Goal: Information Seeking & Learning: Learn about a topic

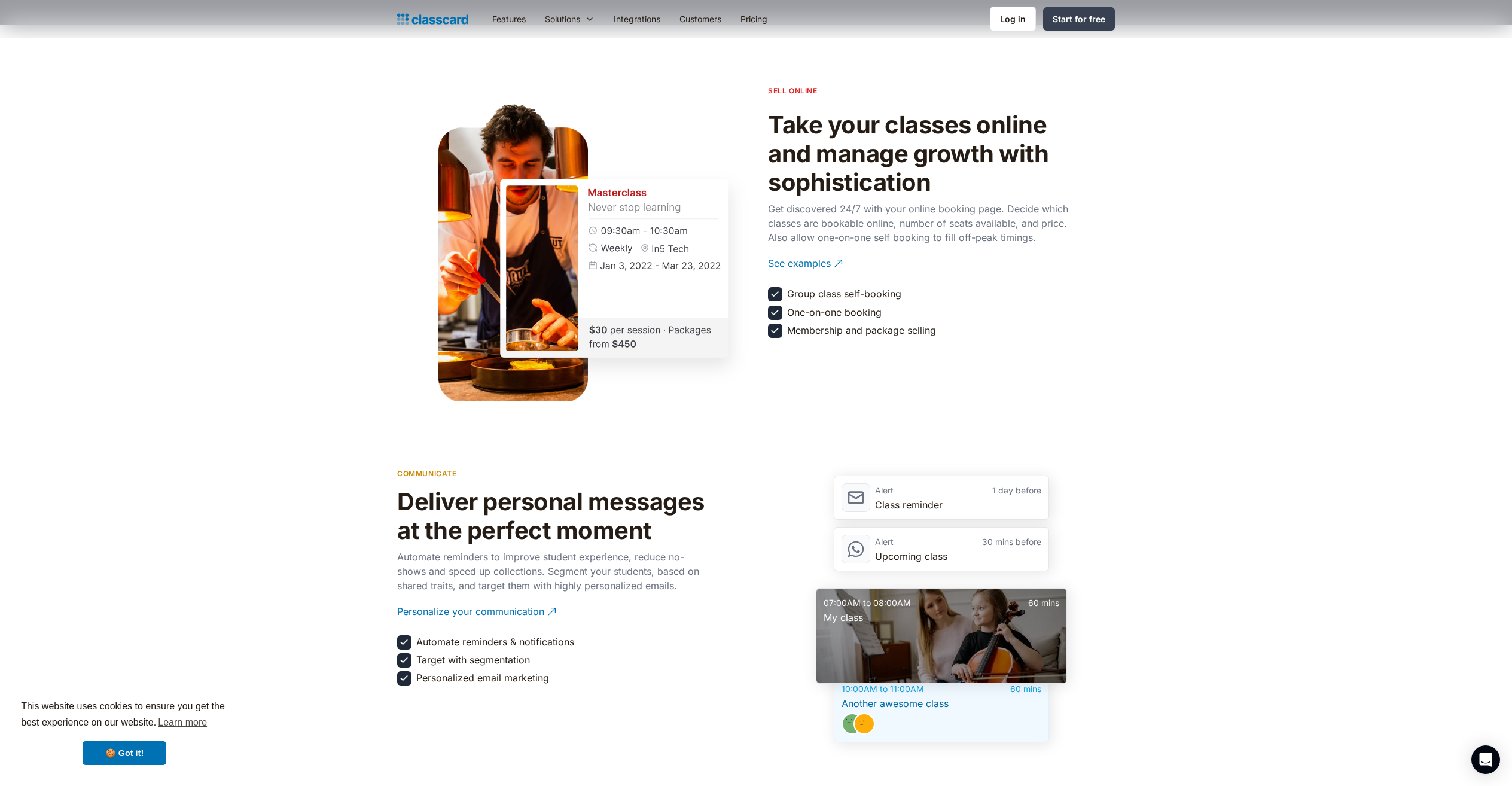
scroll to position [1279, 0]
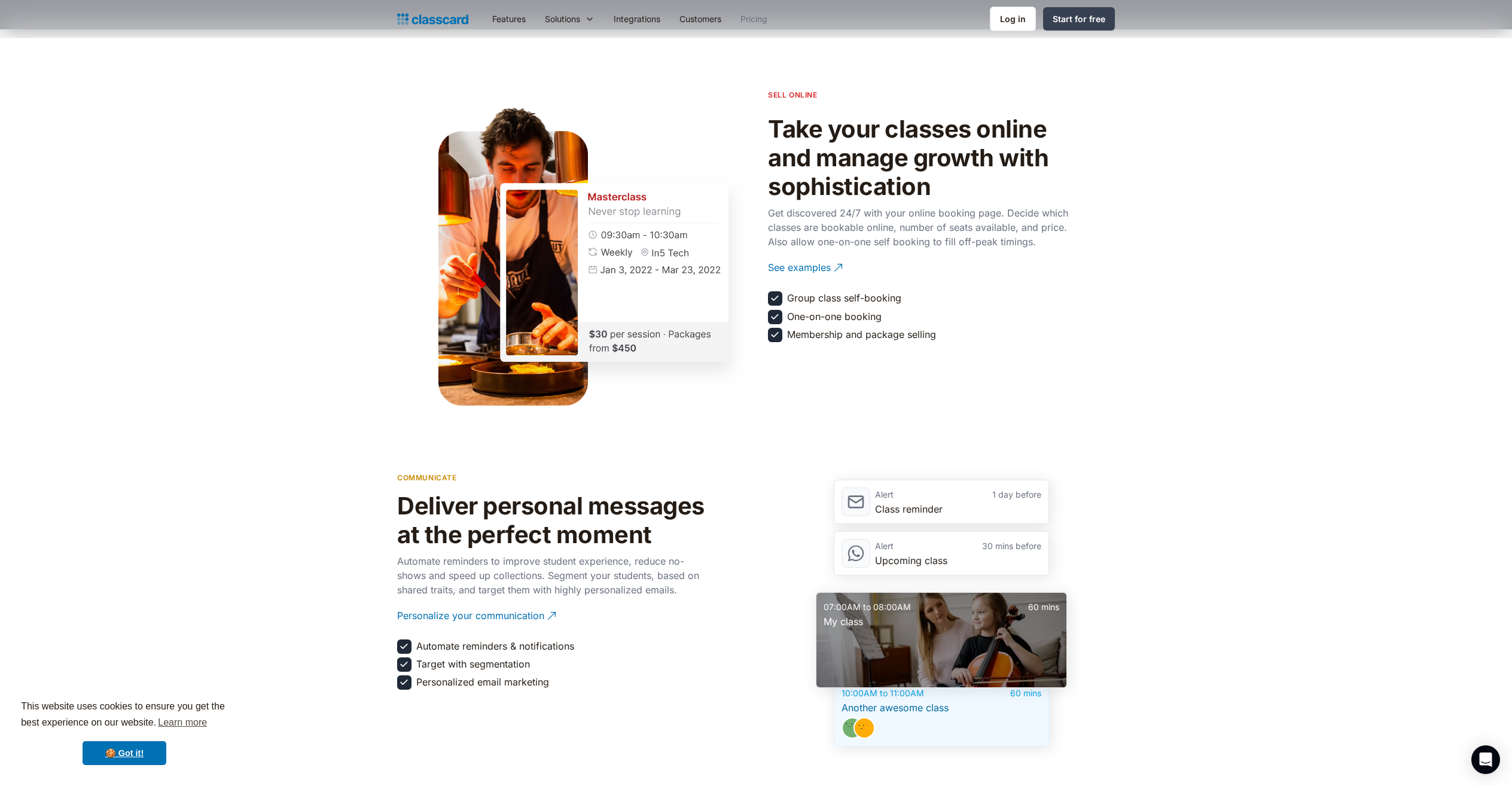
click at [750, 18] on link "Pricing" at bounding box center [753, 19] width 46 height 27
